Goal: Obtain resource: Obtain resource

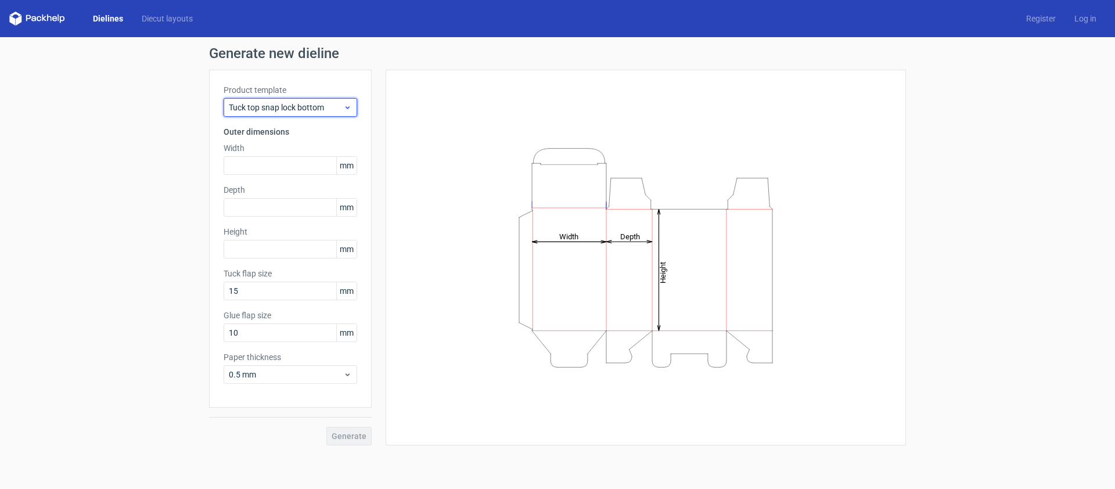
click at [290, 107] on span "Tuck top snap lock bottom" at bounding box center [286, 108] width 114 height 12
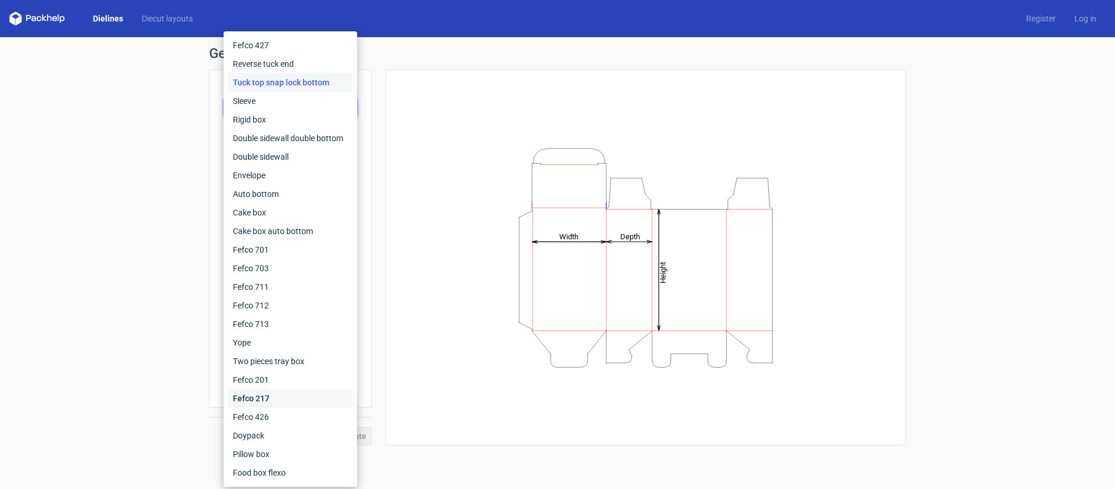
click at [271, 398] on div "Fefco 217" at bounding box center [290, 398] width 124 height 19
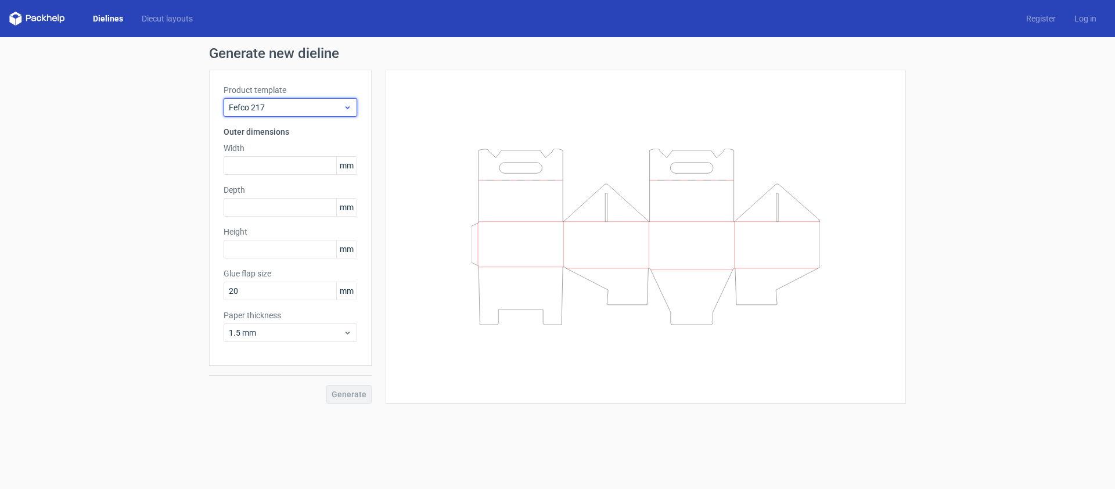
click at [288, 113] on div "Fefco 217" at bounding box center [291, 107] width 134 height 19
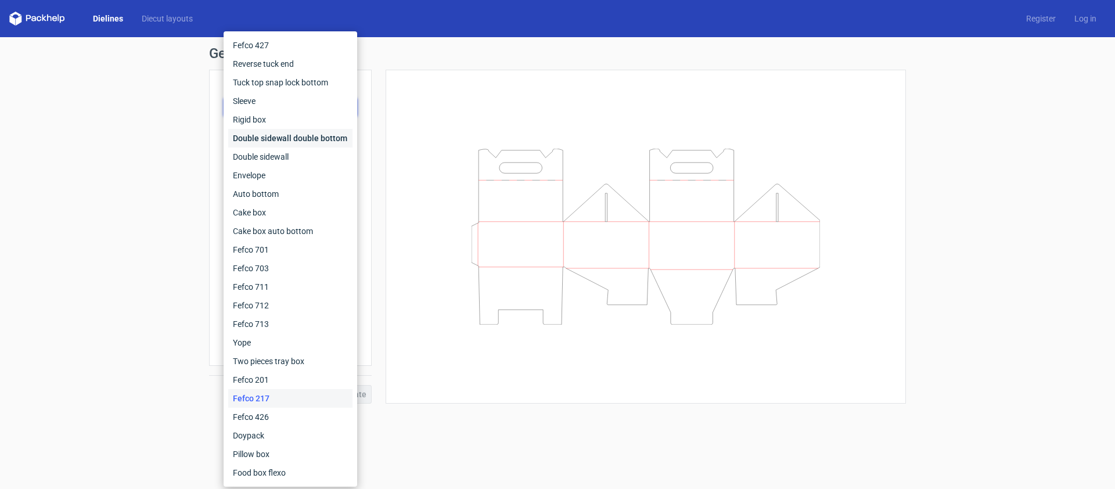
click at [282, 140] on div "Double sidewall double bottom" at bounding box center [290, 138] width 124 height 19
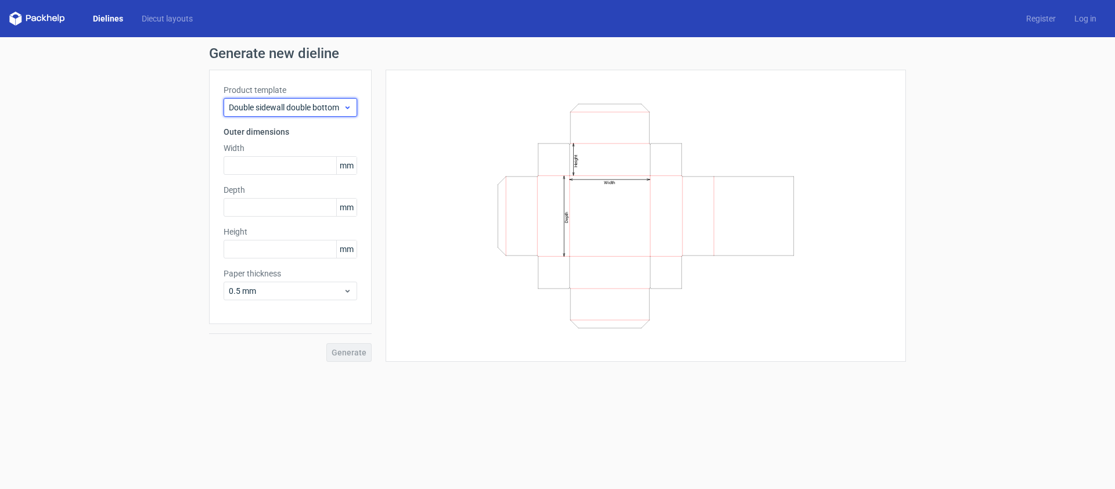
click at [292, 107] on span "Double sidewall double bottom" at bounding box center [286, 108] width 114 height 12
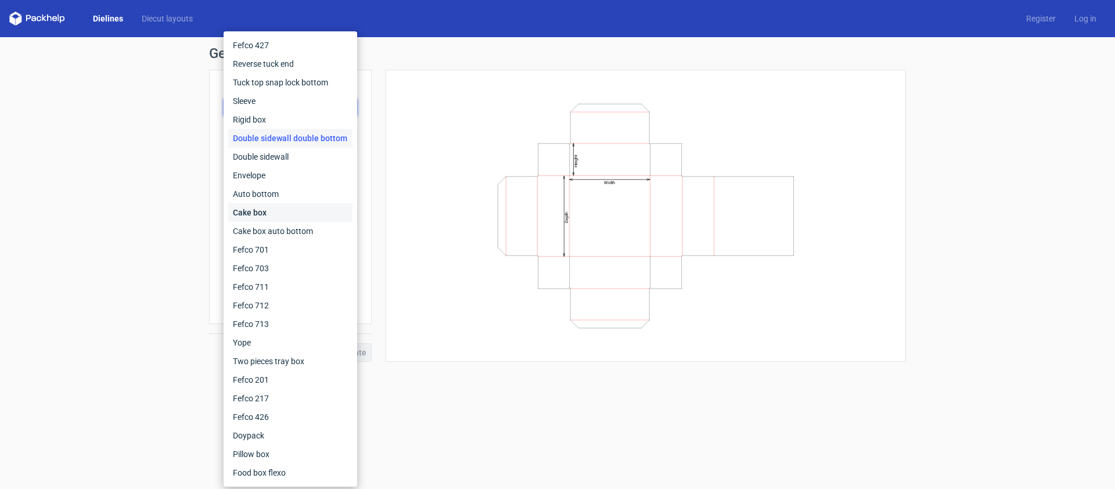
click at [282, 212] on div "Cake box" at bounding box center [290, 212] width 124 height 19
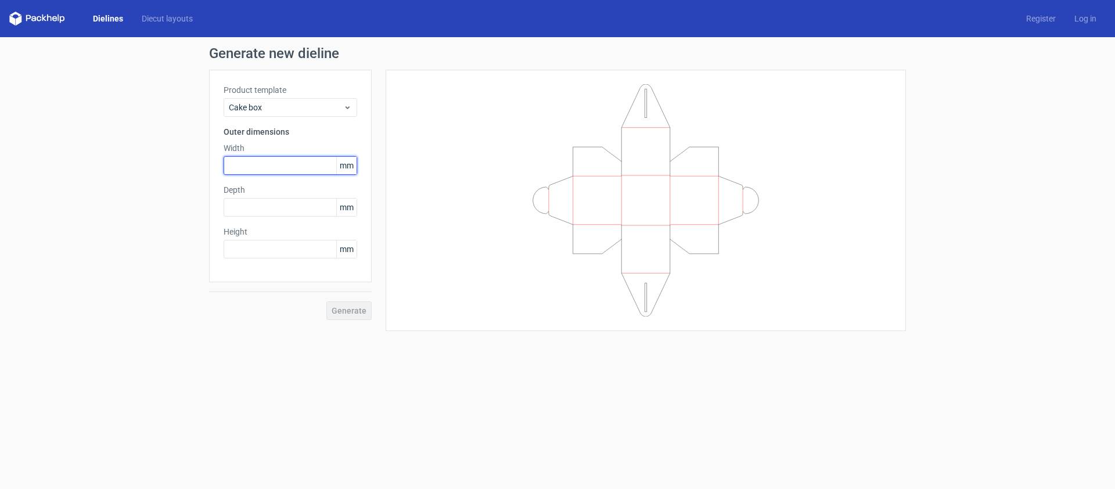
click at [282, 164] on input "text" at bounding box center [291, 165] width 134 height 19
click at [295, 209] on input "text" at bounding box center [291, 207] width 134 height 19
click at [348, 168] on span "mm" at bounding box center [346, 165] width 20 height 17
click at [363, 313] on div "Generate" at bounding box center [290, 301] width 163 height 38
click at [289, 106] on span "Cake box" at bounding box center [286, 108] width 114 height 12
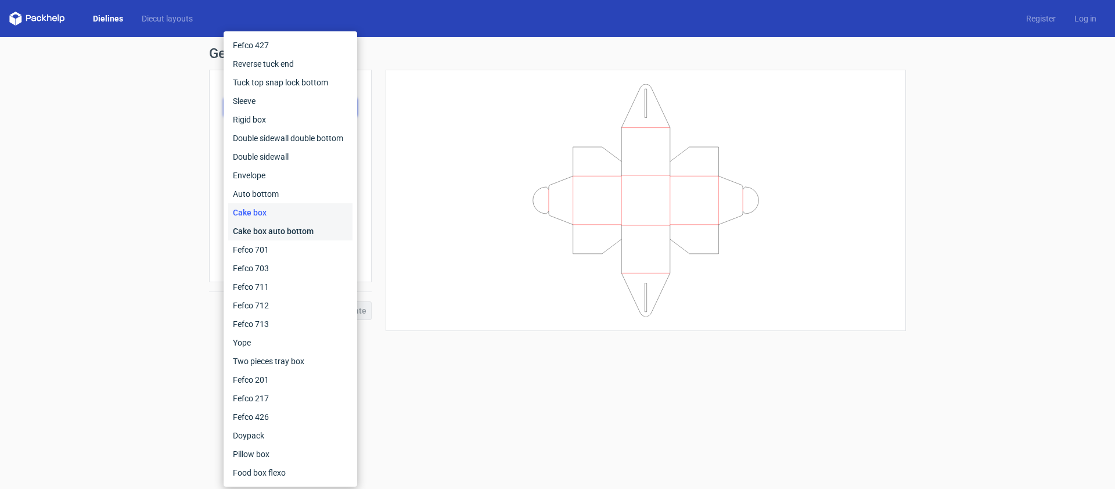
click at [281, 222] on div "Cake box auto bottom" at bounding box center [290, 231] width 124 height 19
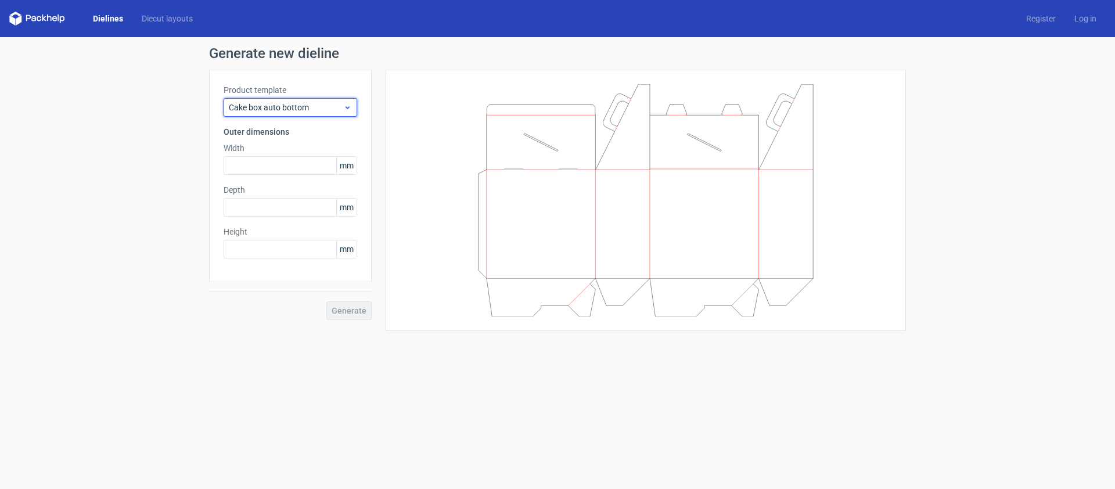
click at [289, 108] on span "Cake box auto bottom" at bounding box center [286, 108] width 114 height 12
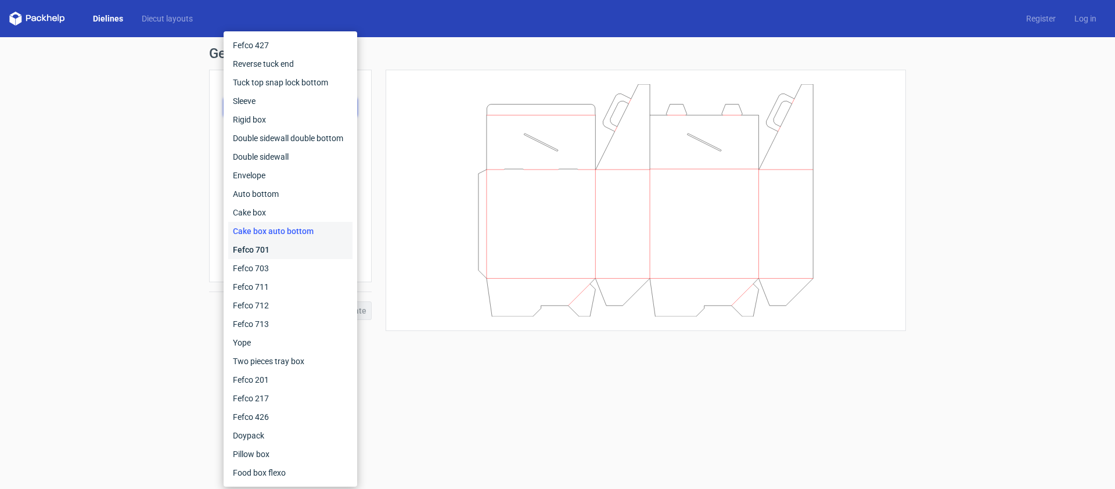
click at [280, 246] on div "Fefco 701" at bounding box center [290, 249] width 124 height 19
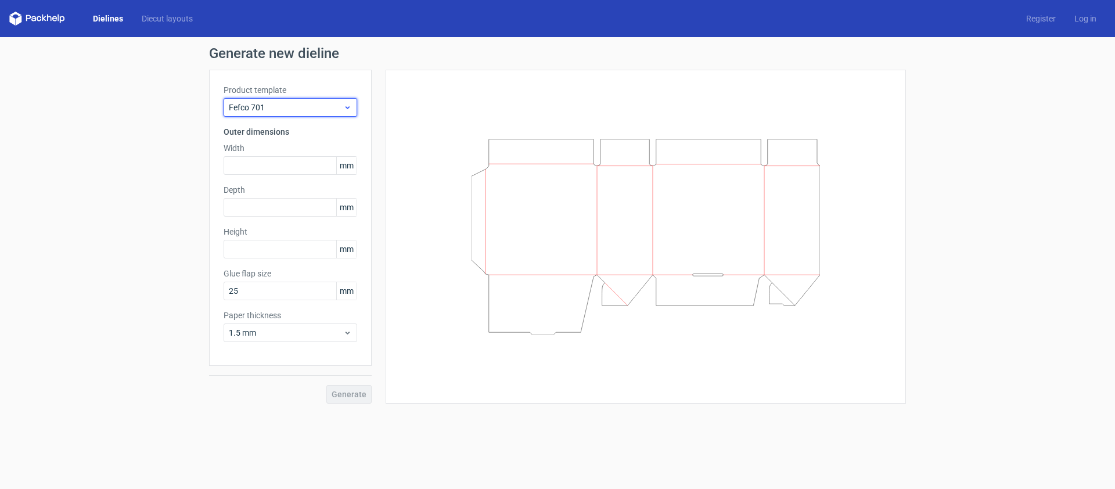
click at [290, 111] on span "Fefco 701" at bounding box center [286, 108] width 114 height 12
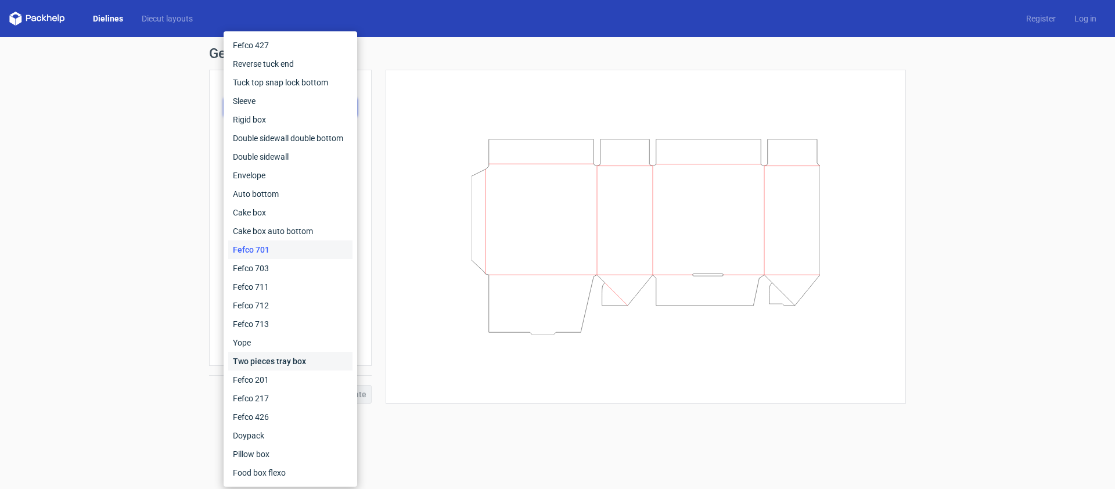
click at [284, 360] on div "Two pieces tray box" at bounding box center [290, 361] width 124 height 19
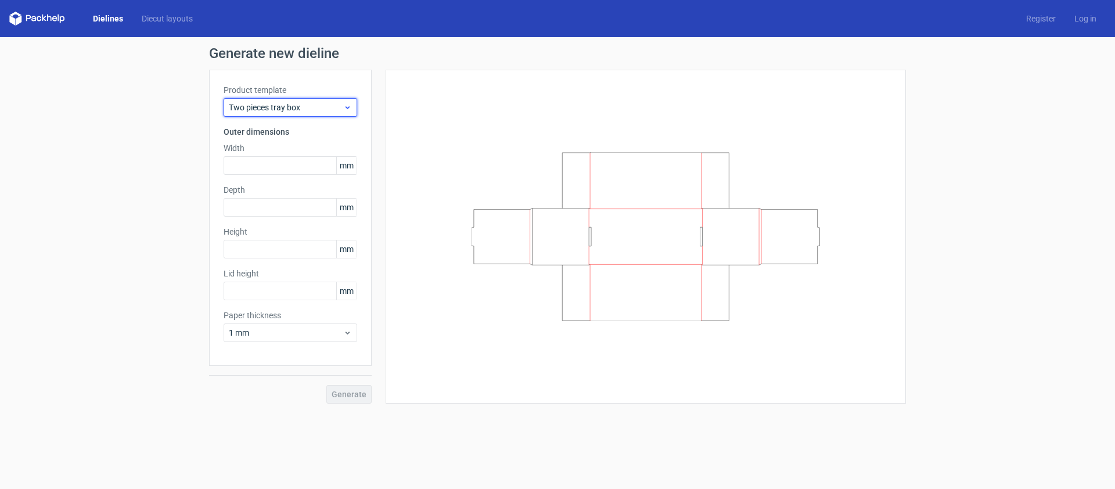
click at [293, 107] on span "Two pieces tray box" at bounding box center [286, 108] width 114 height 12
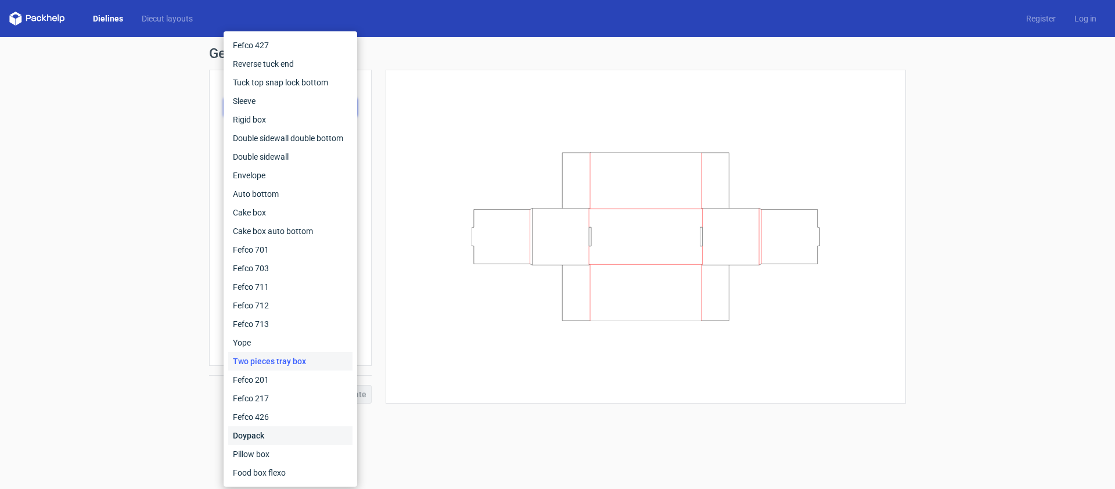
click at [267, 438] on div "Doypack" at bounding box center [290, 435] width 124 height 19
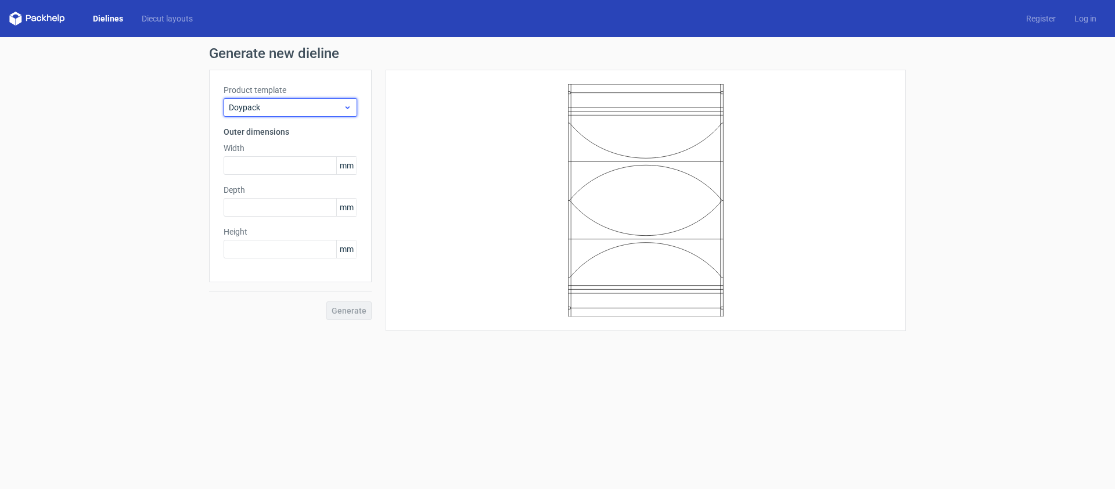
click at [293, 106] on span "Doypack" at bounding box center [286, 108] width 114 height 12
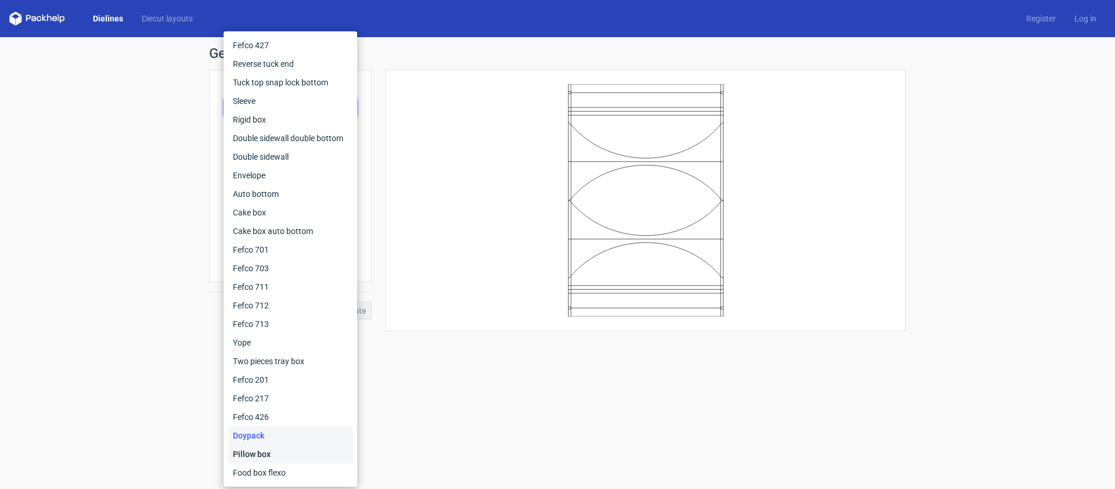
click at [266, 456] on div "Pillow box" at bounding box center [290, 454] width 124 height 19
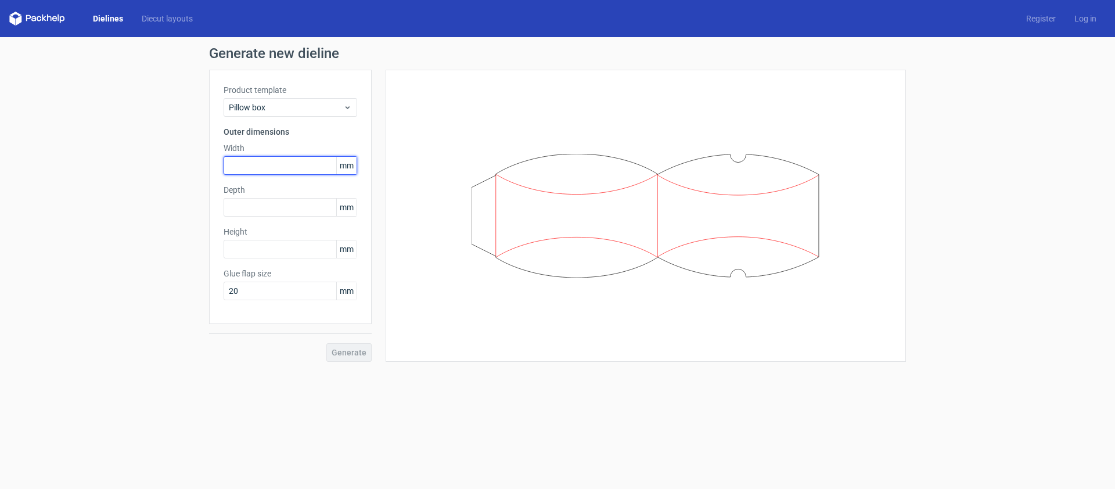
click at [301, 165] on input "text" at bounding box center [291, 165] width 134 height 19
click at [304, 164] on input "text" at bounding box center [291, 165] width 134 height 19
click at [297, 291] on input "20" at bounding box center [291, 291] width 134 height 19
type input "1"
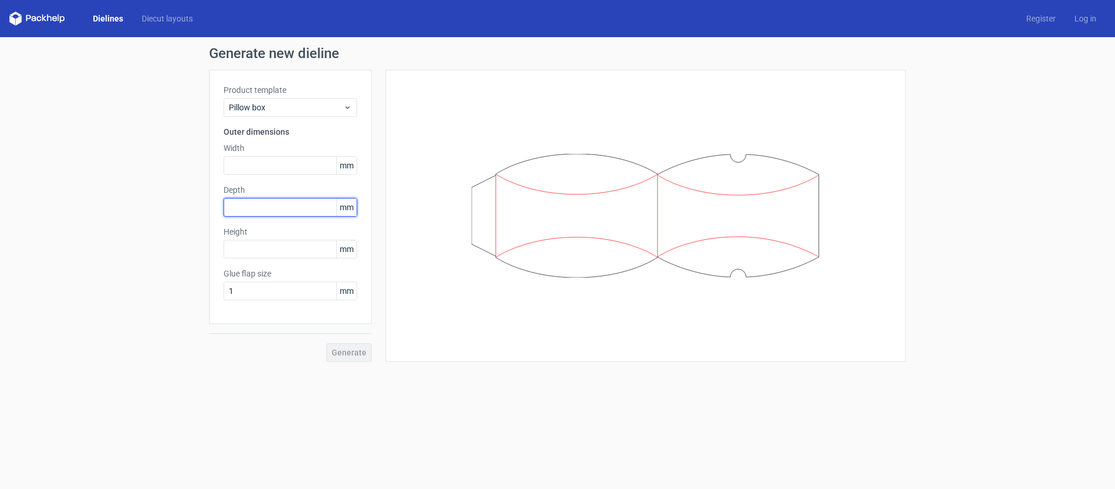
click at [263, 207] on input "text" at bounding box center [291, 207] width 134 height 19
type input "11"
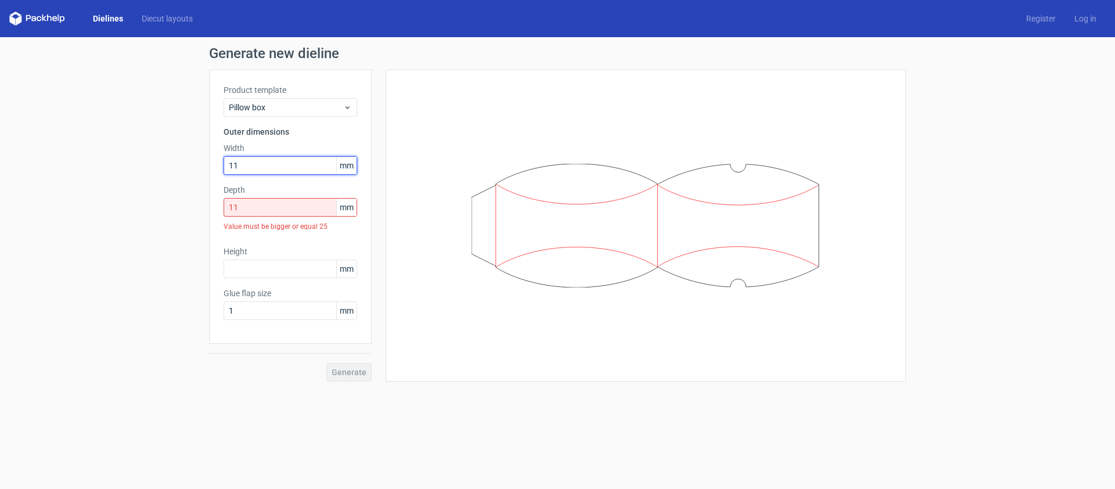
type input "11"
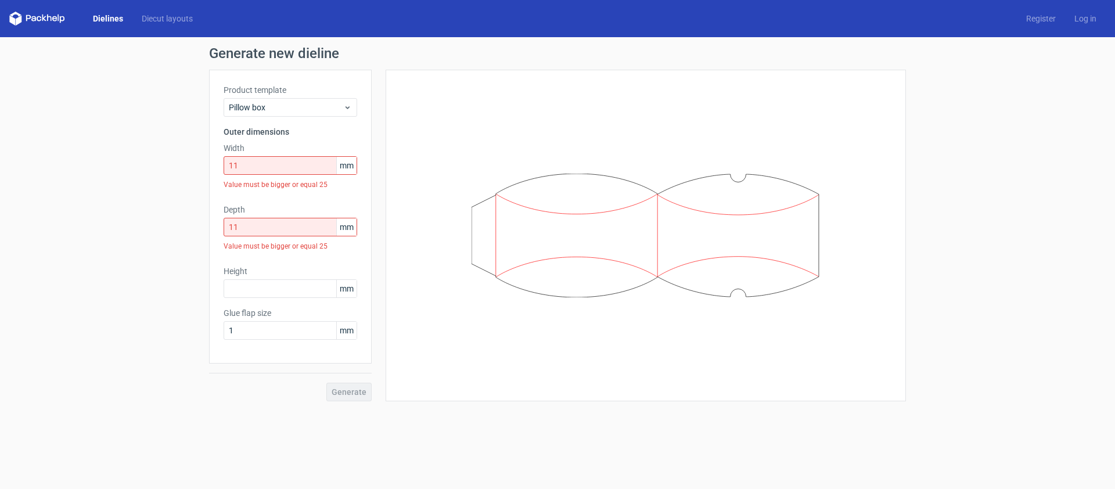
click at [449, 170] on div at bounding box center [645, 235] width 491 height 302
click at [261, 288] on input "text" at bounding box center [291, 288] width 134 height 19
type input "11"
click at [431, 328] on div at bounding box center [645, 245] width 491 height 322
click at [273, 118] on div "Product template Pillow box Outer dimensions Width 11 mm Value must be bigger o…" at bounding box center [290, 226] width 163 height 313
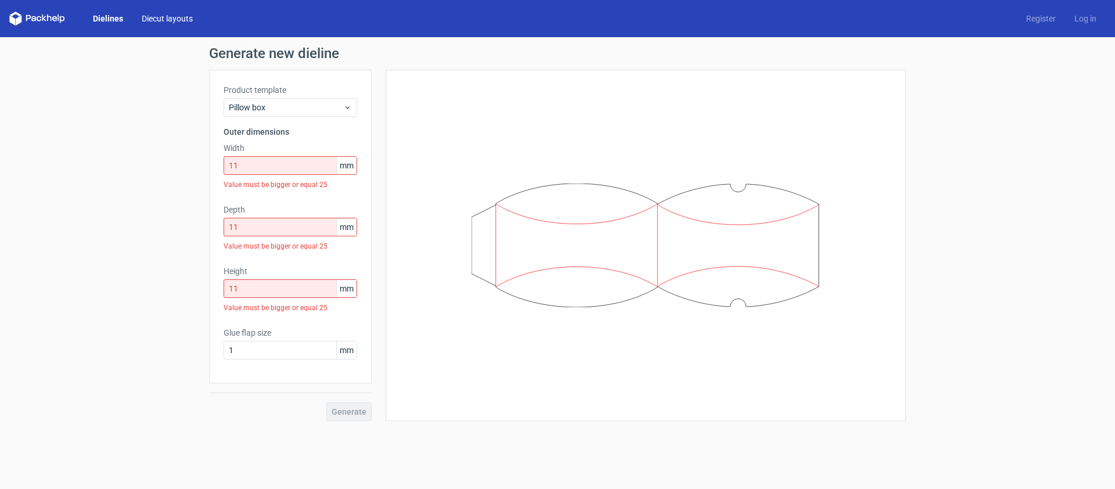
click at [170, 16] on link "Diecut layouts" at bounding box center [167, 19] width 70 height 12
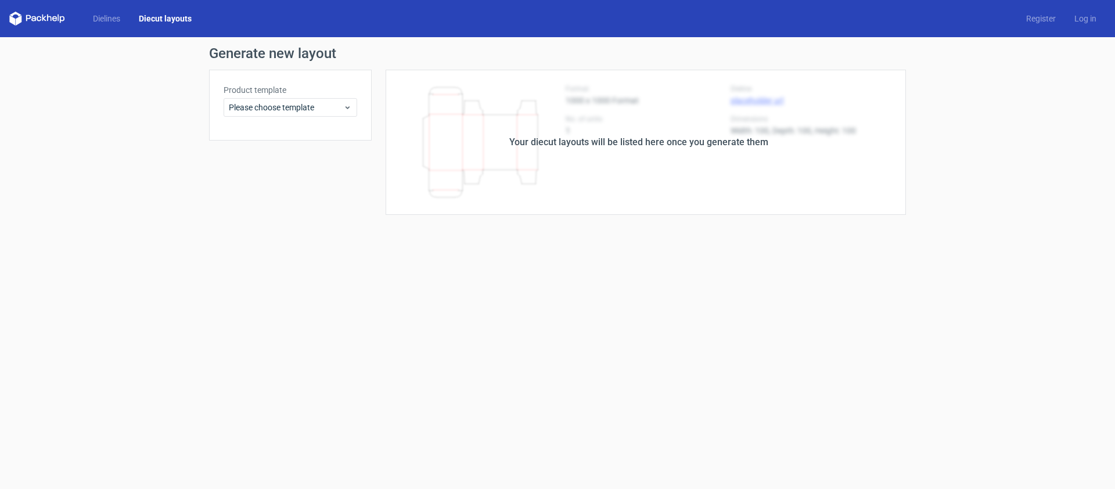
click at [49, 16] on icon at bounding box center [49, 18] width 5 height 7
